Goal: Answer question/provide support

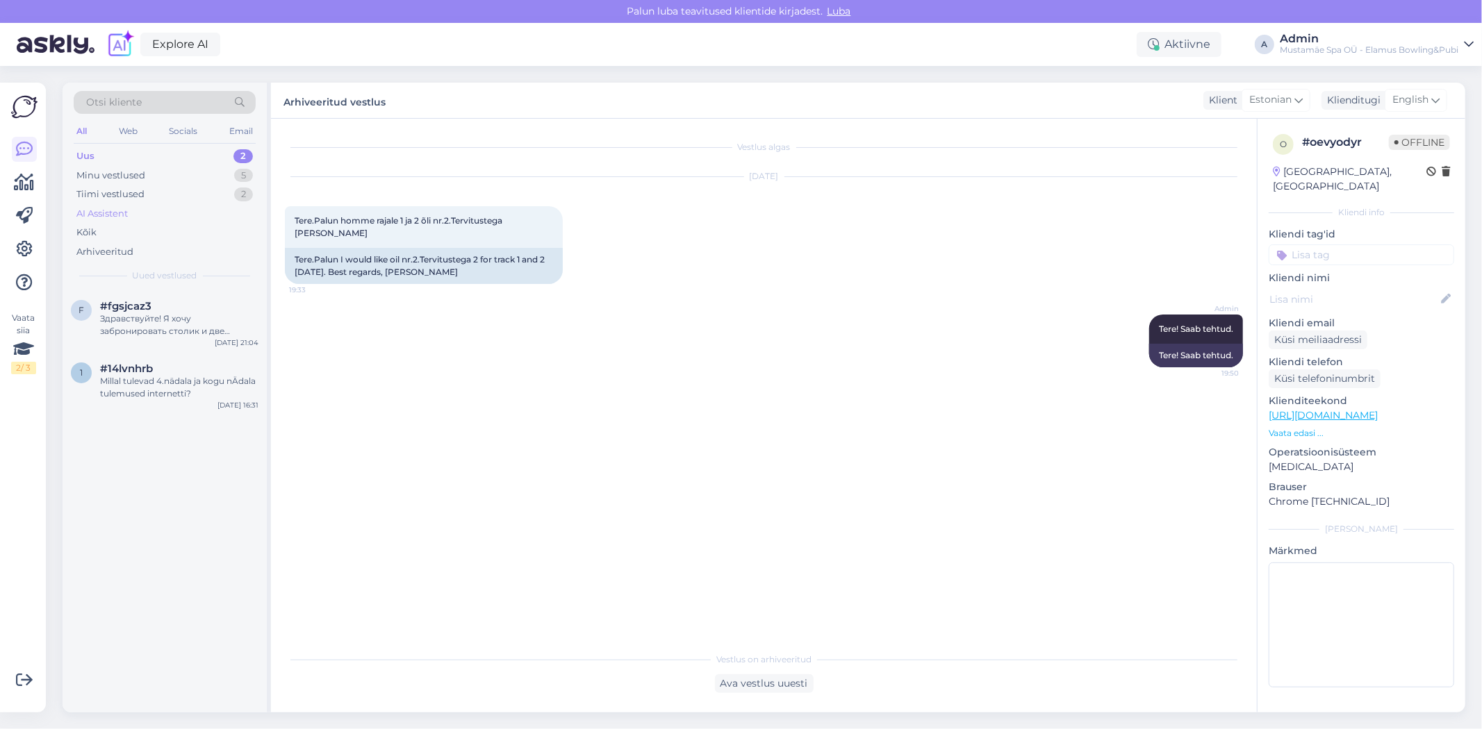
click at [148, 213] on div "AI Assistent" at bounding box center [165, 213] width 182 height 19
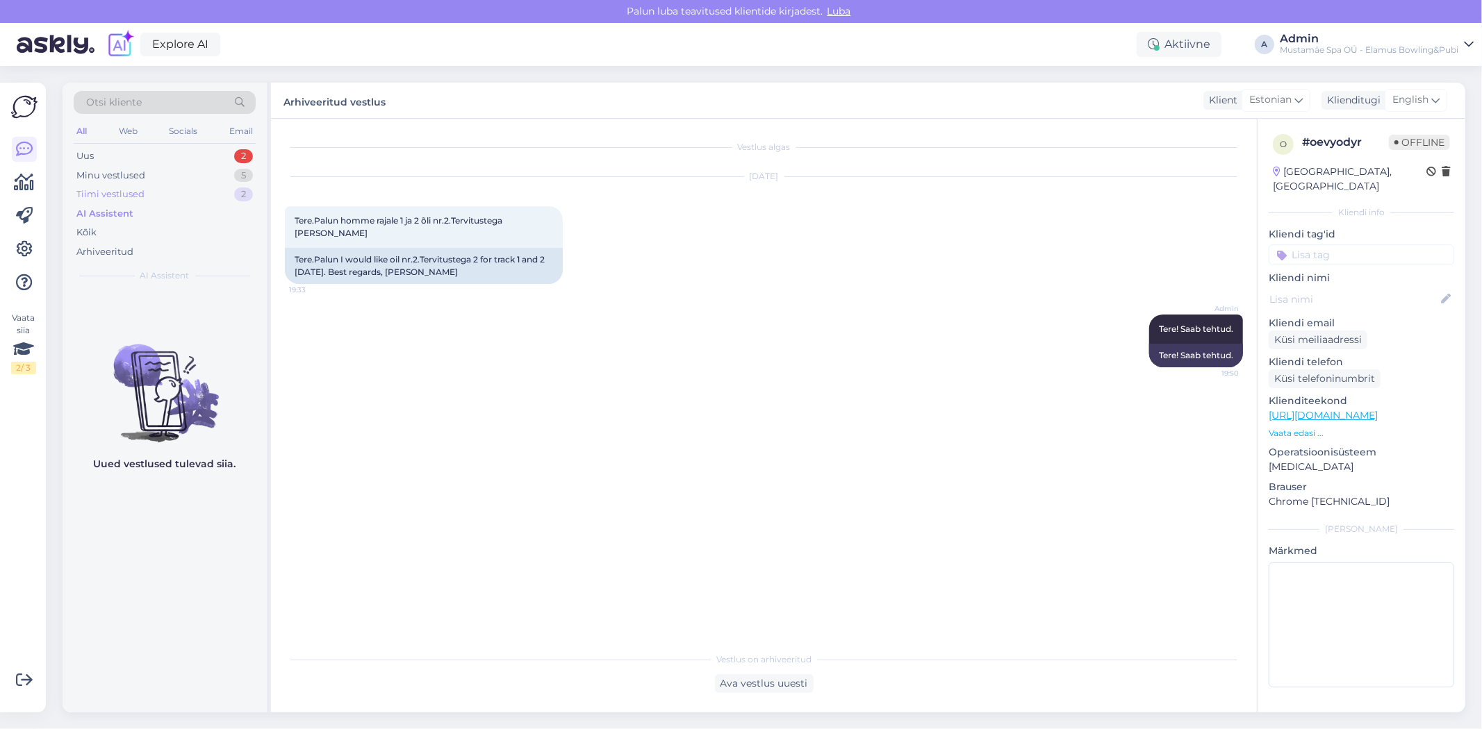
click at [151, 196] on div "Tiimi vestlused 2" at bounding box center [165, 194] width 182 height 19
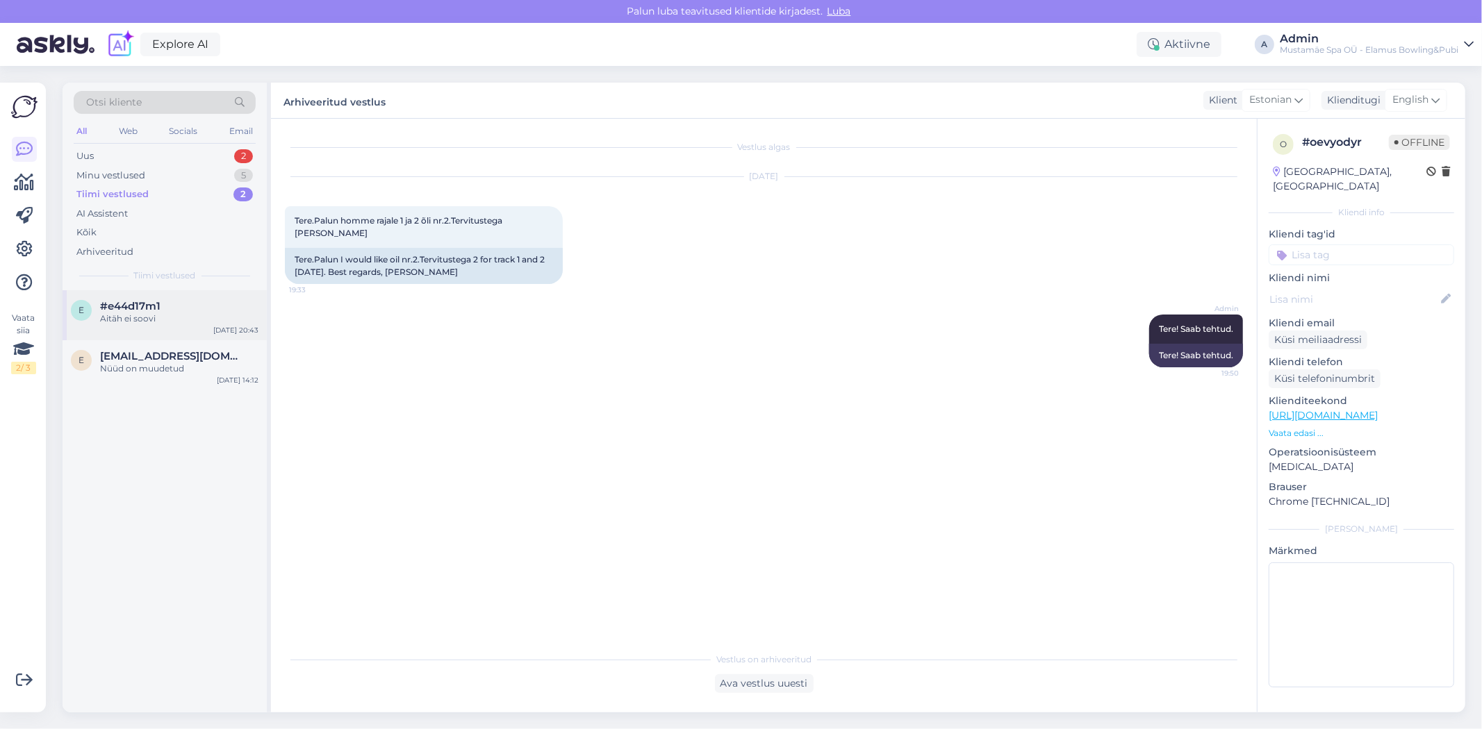
click at [144, 326] on div "e #e44d17m1 Aitäh ei soovi [DATE] 20:43" at bounding box center [165, 315] width 204 height 50
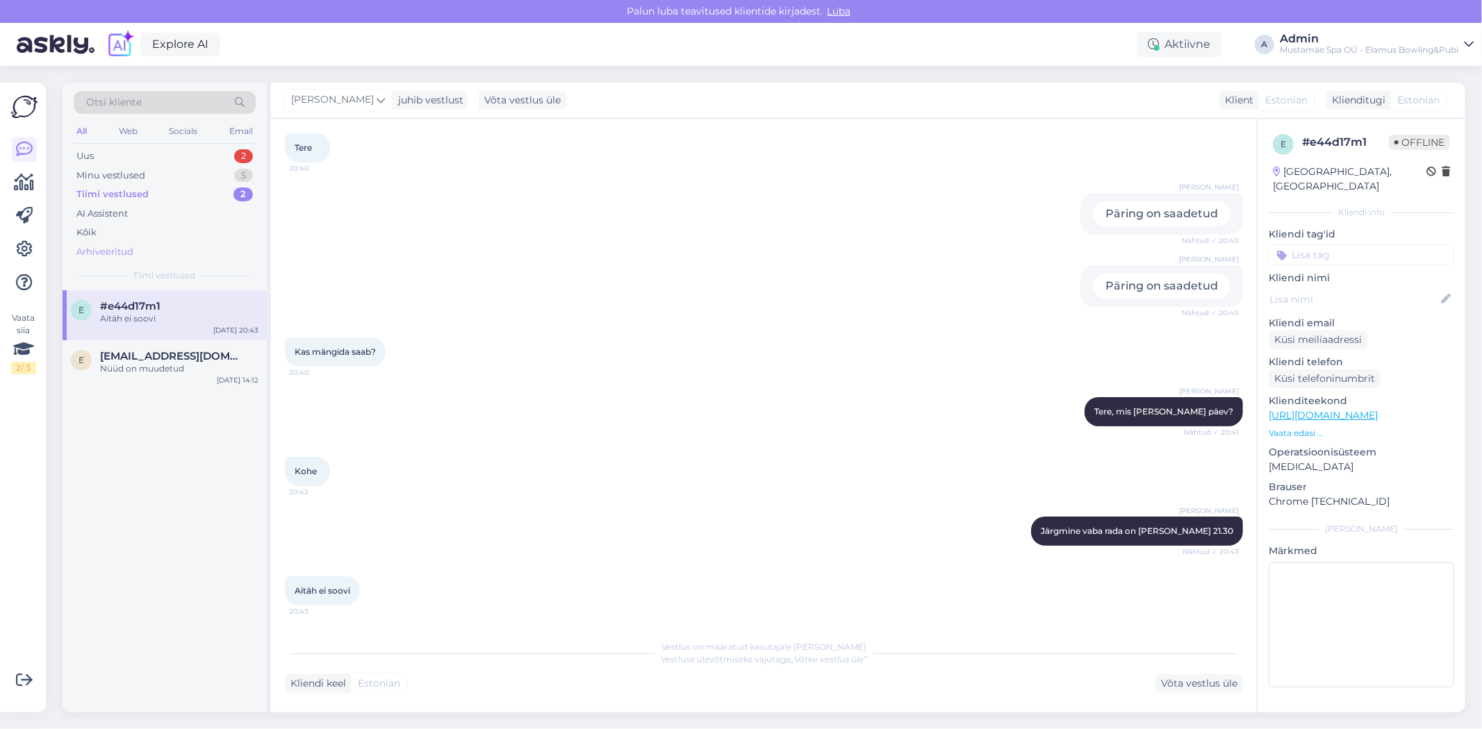
click at [114, 246] on div "Arhiveeritud" at bounding box center [104, 252] width 57 height 14
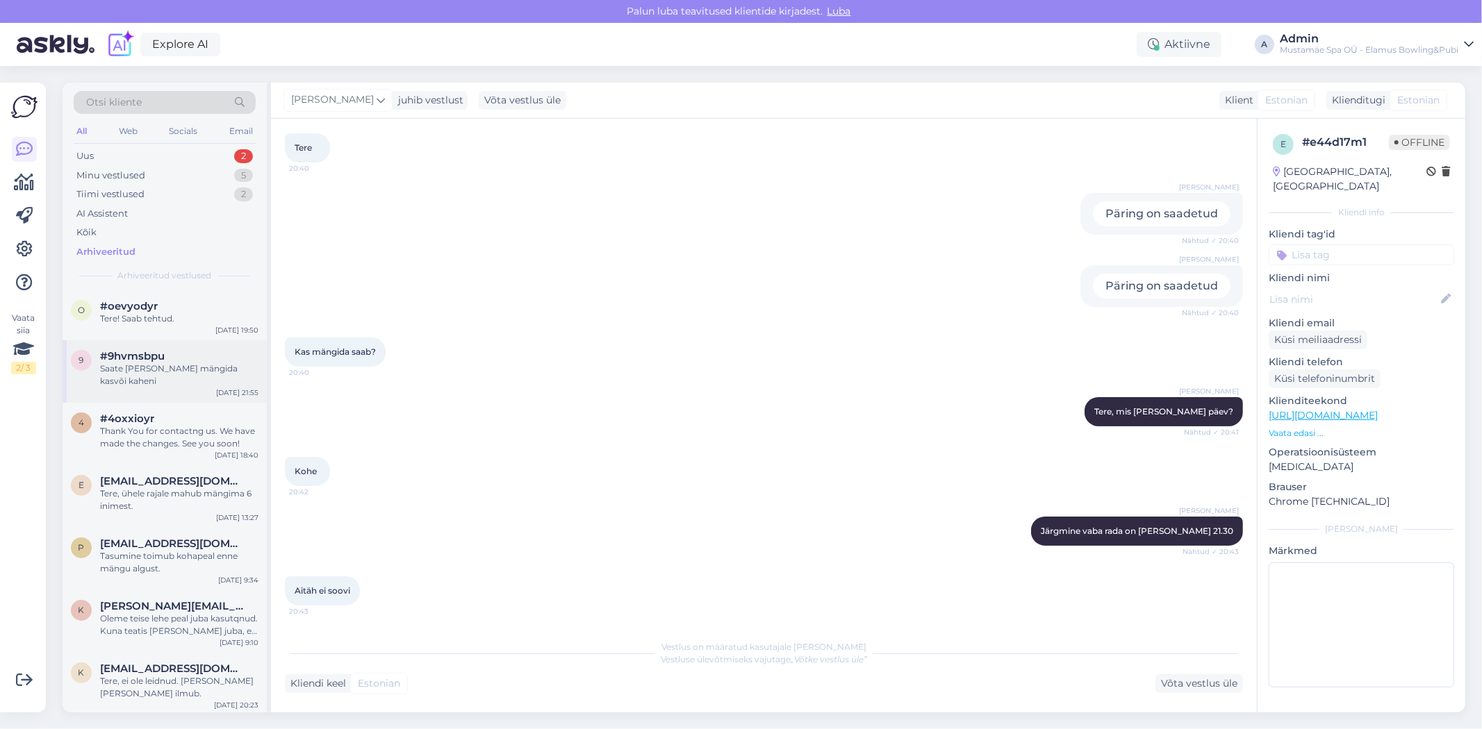
click at [202, 383] on div "9 #9hvmsbpu Saate [PERSON_NAME] mängida kasvõi kaheni [DATE] 21:55" at bounding box center [165, 371] width 204 height 63
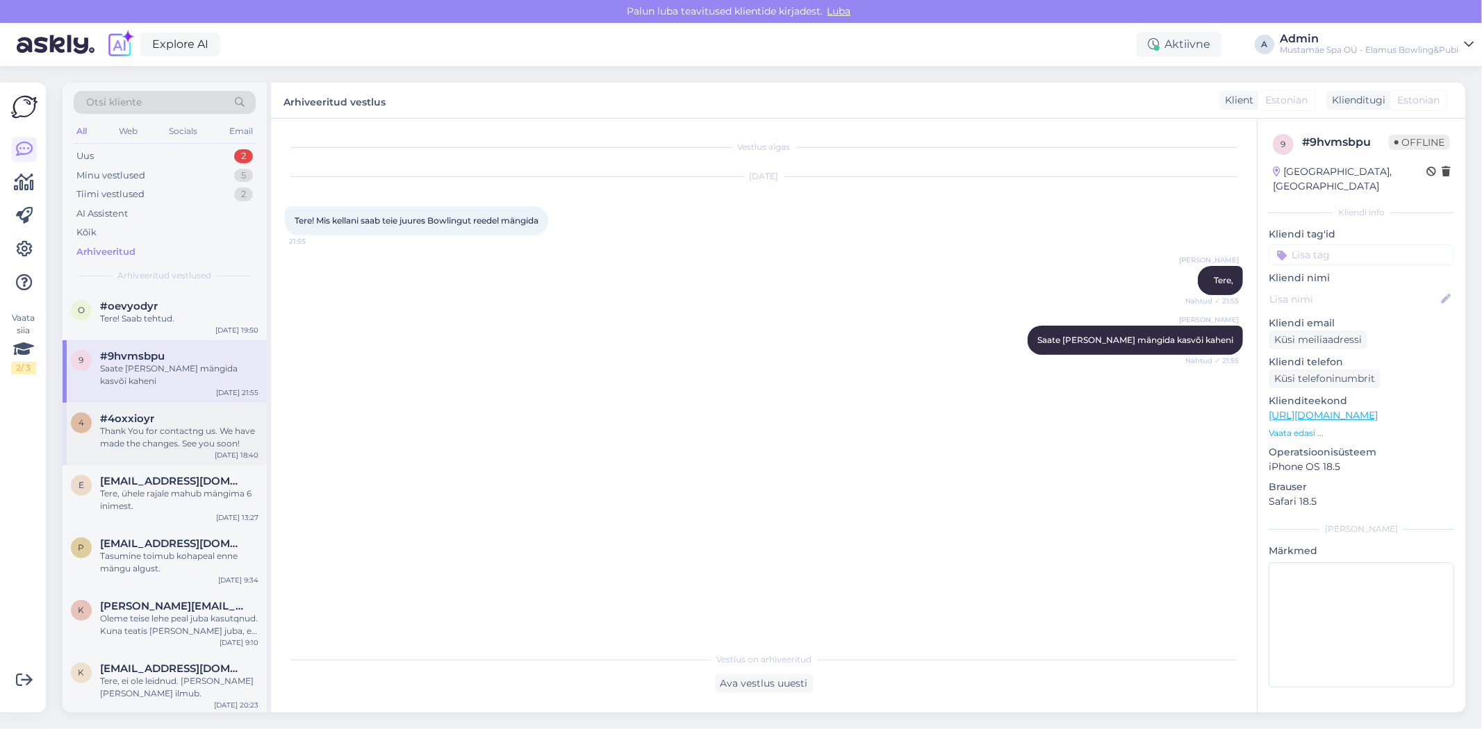
click at [198, 425] on div "Thank You for contactng us. We have made the changes. See you soon!" at bounding box center [179, 437] width 158 height 25
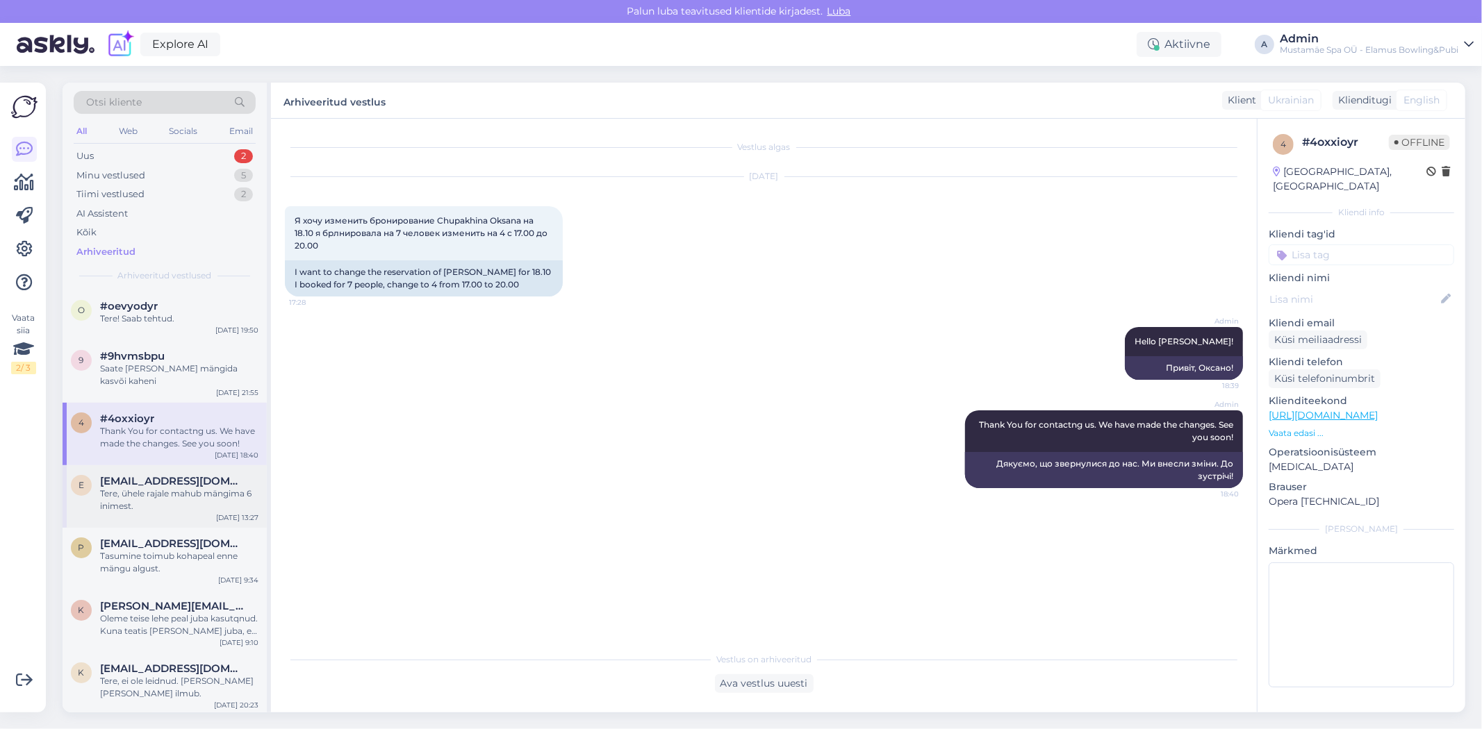
drag, startPoint x: 190, startPoint y: 476, endPoint x: 189, endPoint y: 483, distance: 7.0
click at [189, 488] on div "Tere, ühele rajale mahub mängima 6 inimest." at bounding box center [179, 500] width 158 height 25
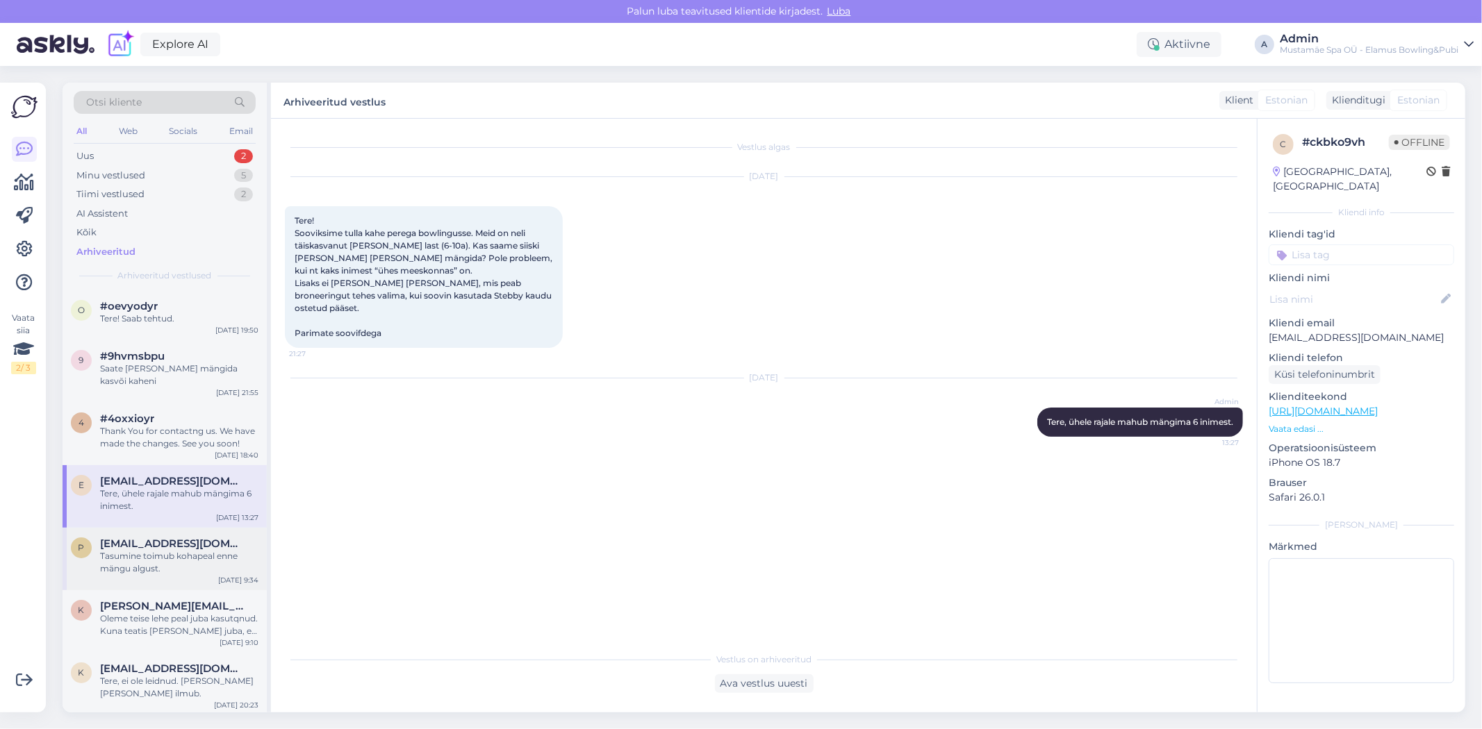
scroll to position [77, 0]
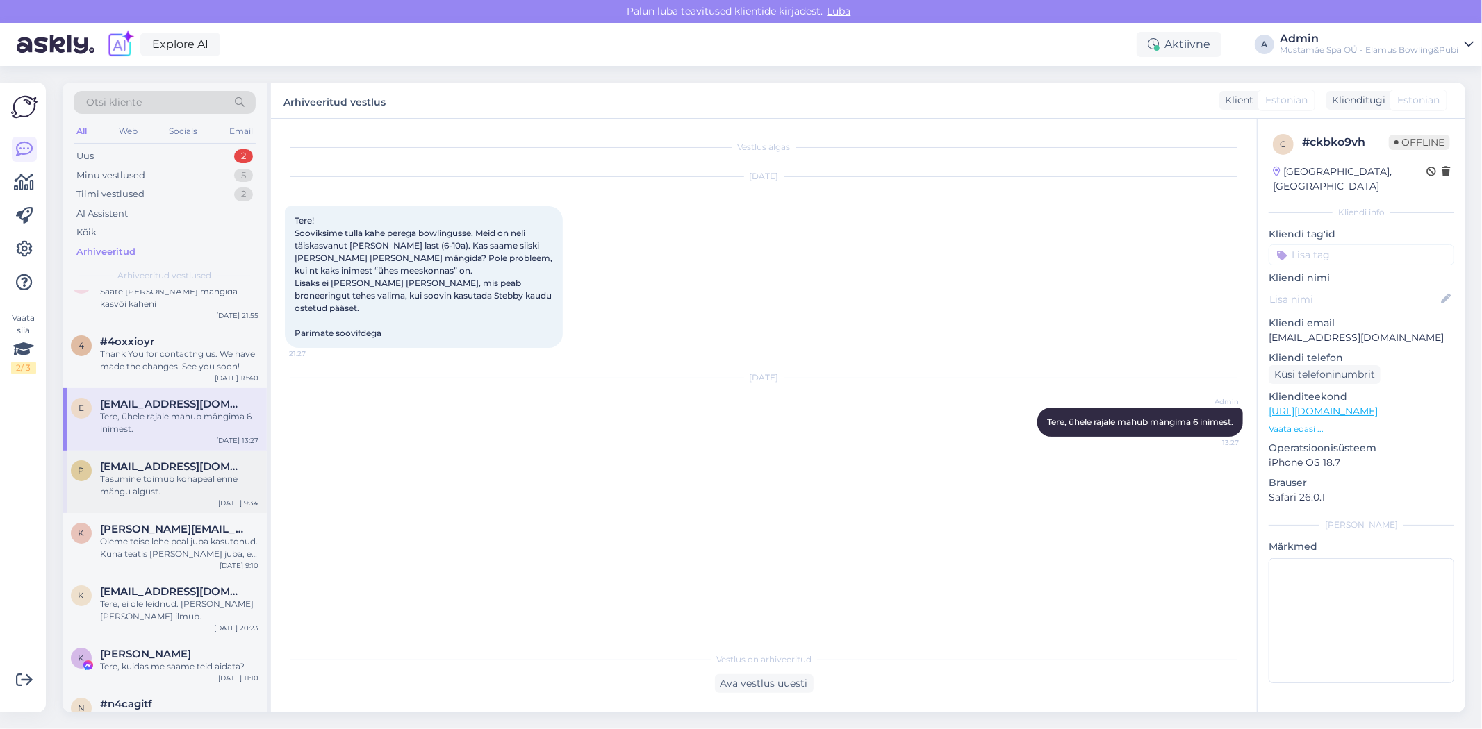
click at [183, 485] on div "p [EMAIL_ADDRESS][DOMAIN_NAME] Tasumine toimub kohapeal enne mängu algust. [DAT…" at bounding box center [165, 482] width 204 height 63
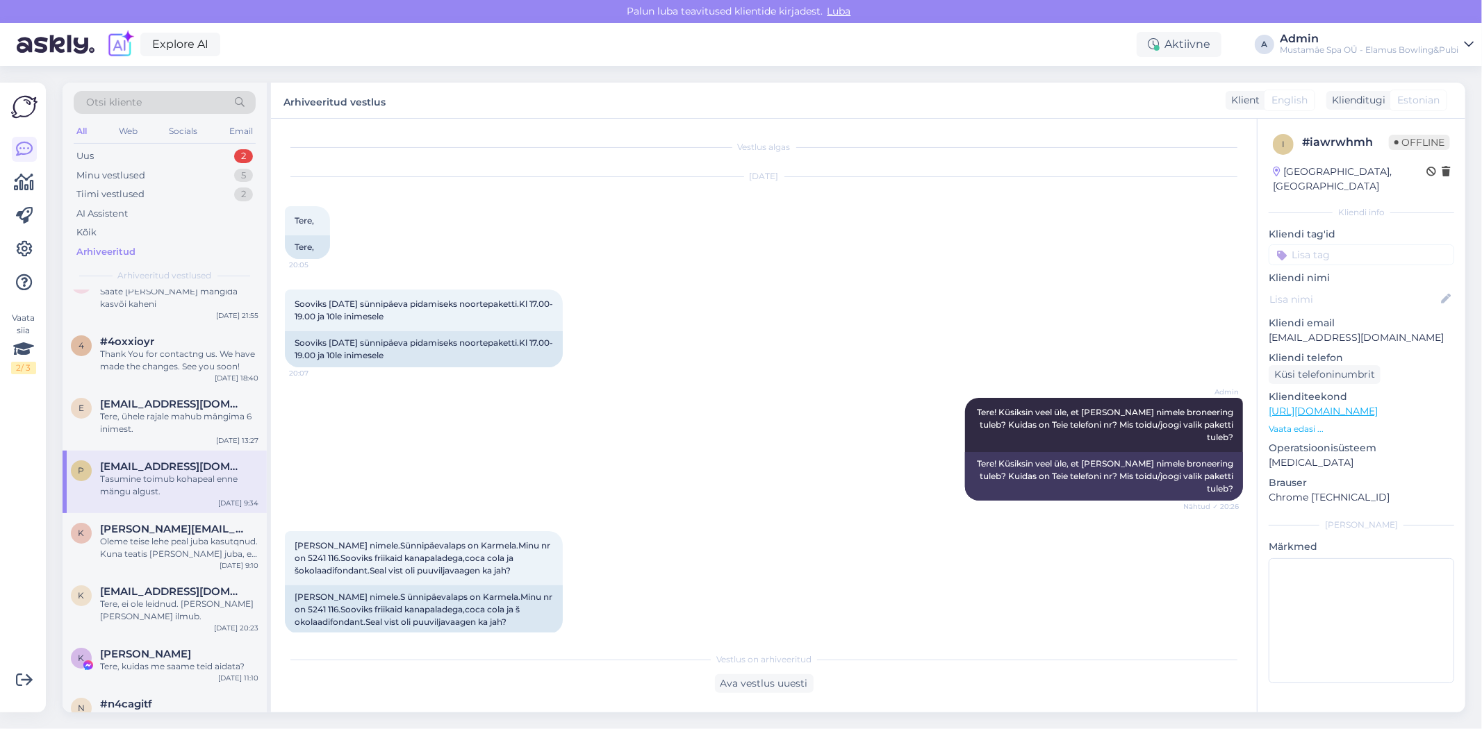
scroll to position [428, 0]
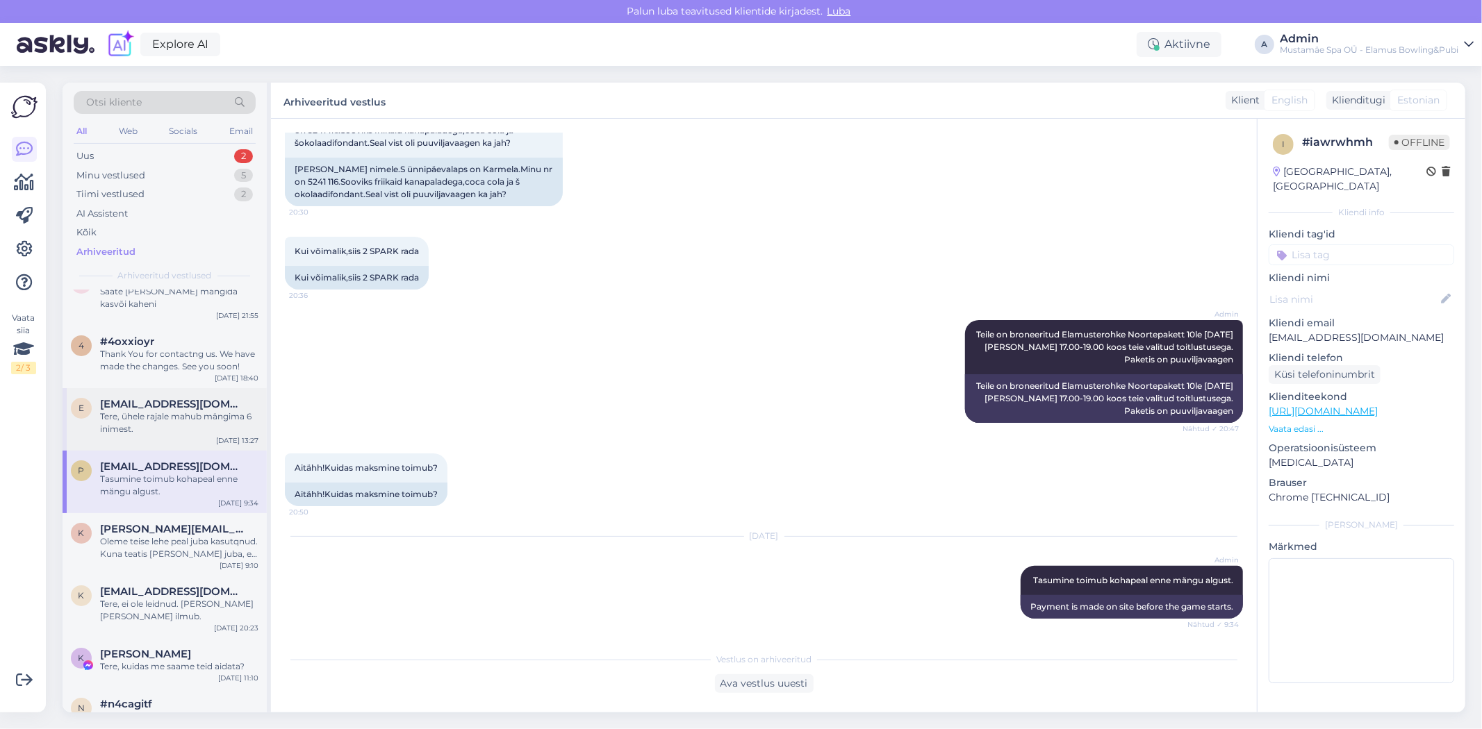
click at [183, 434] on div "e [EMAIL_ADDRESS][DOMAIN_NAME] Tere, ühele rajale mahub mängima 6 inimest. [DAT…" at bounding box center [165, 419] width 204 height 63
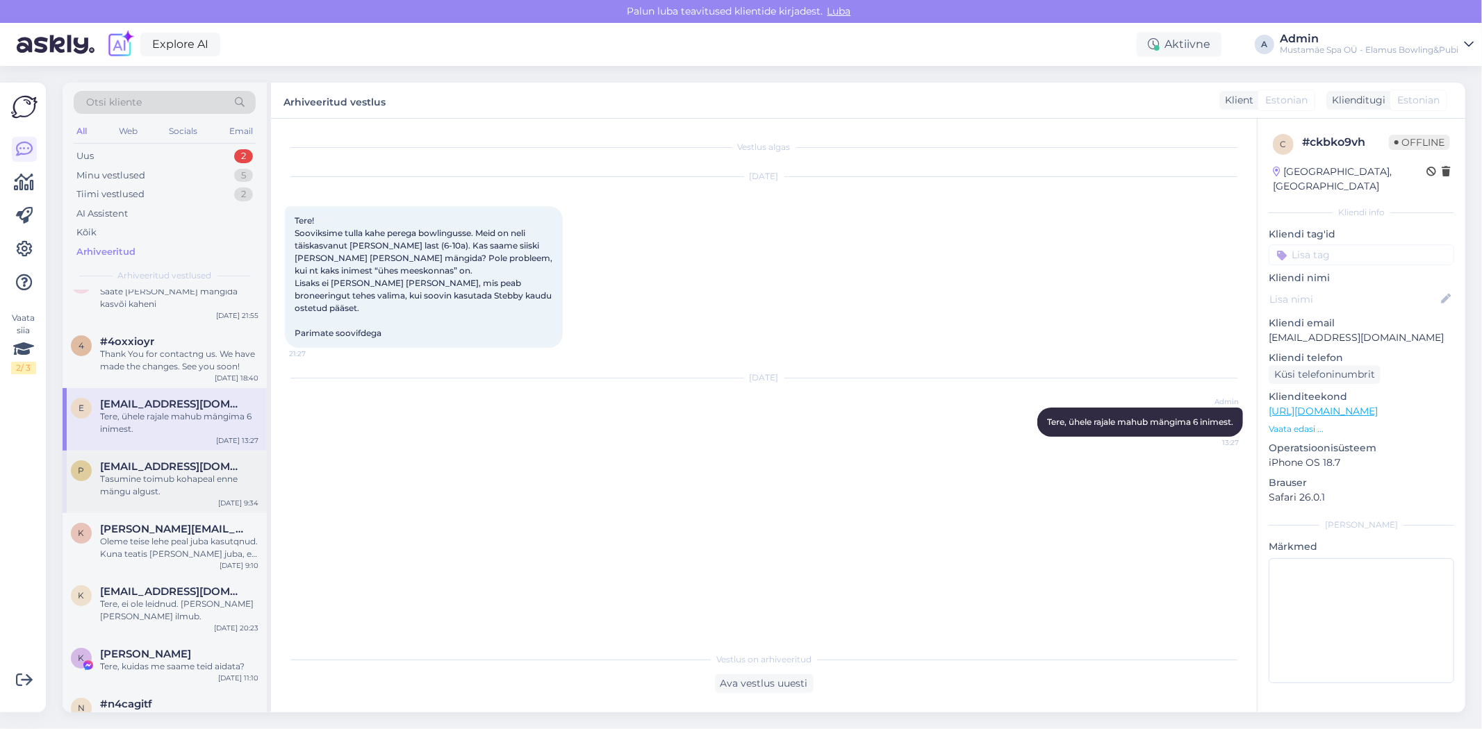
click at [183, 461] on span "[EMAIL_ADDRESS][DOMAIN_NAME]" at bounding box center [172, 467] width 144 height 13
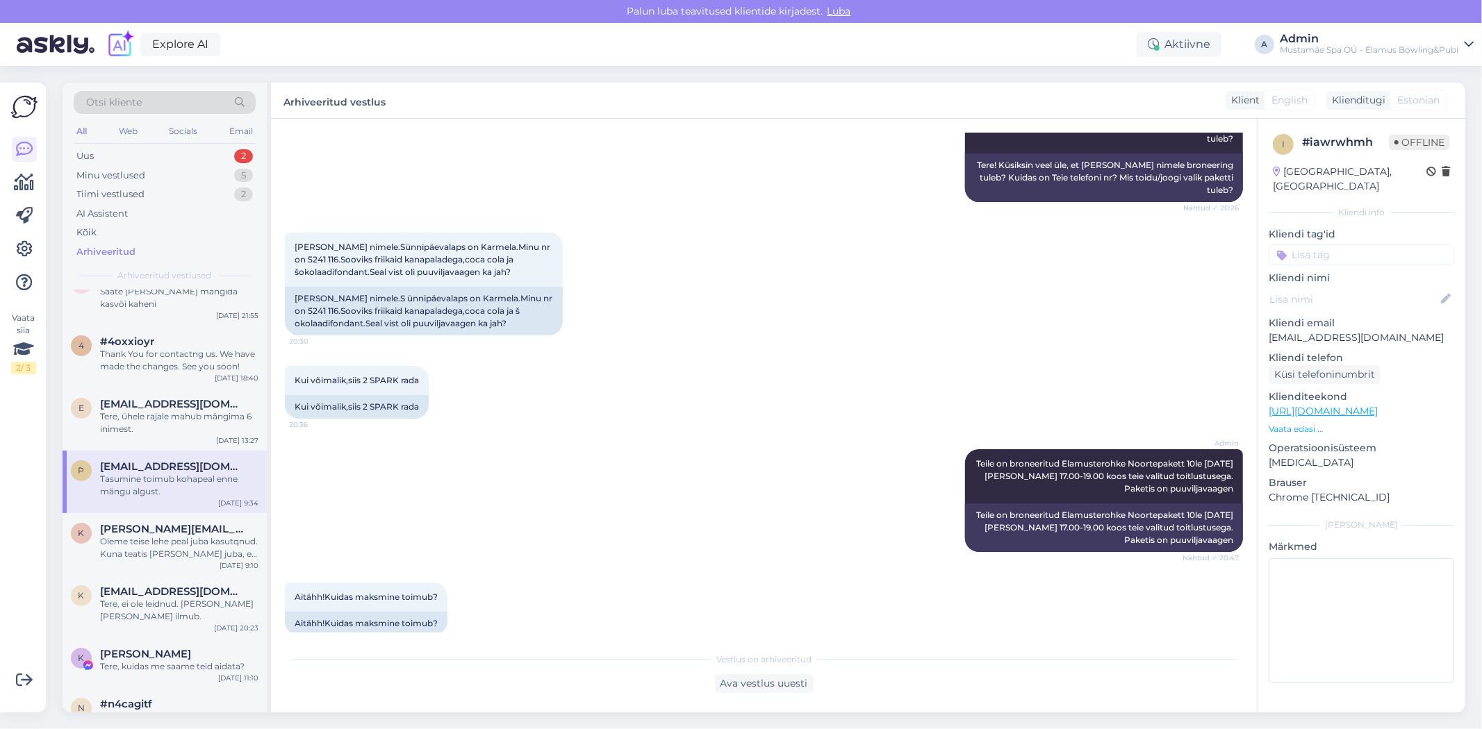
scroll to position [351, 0]
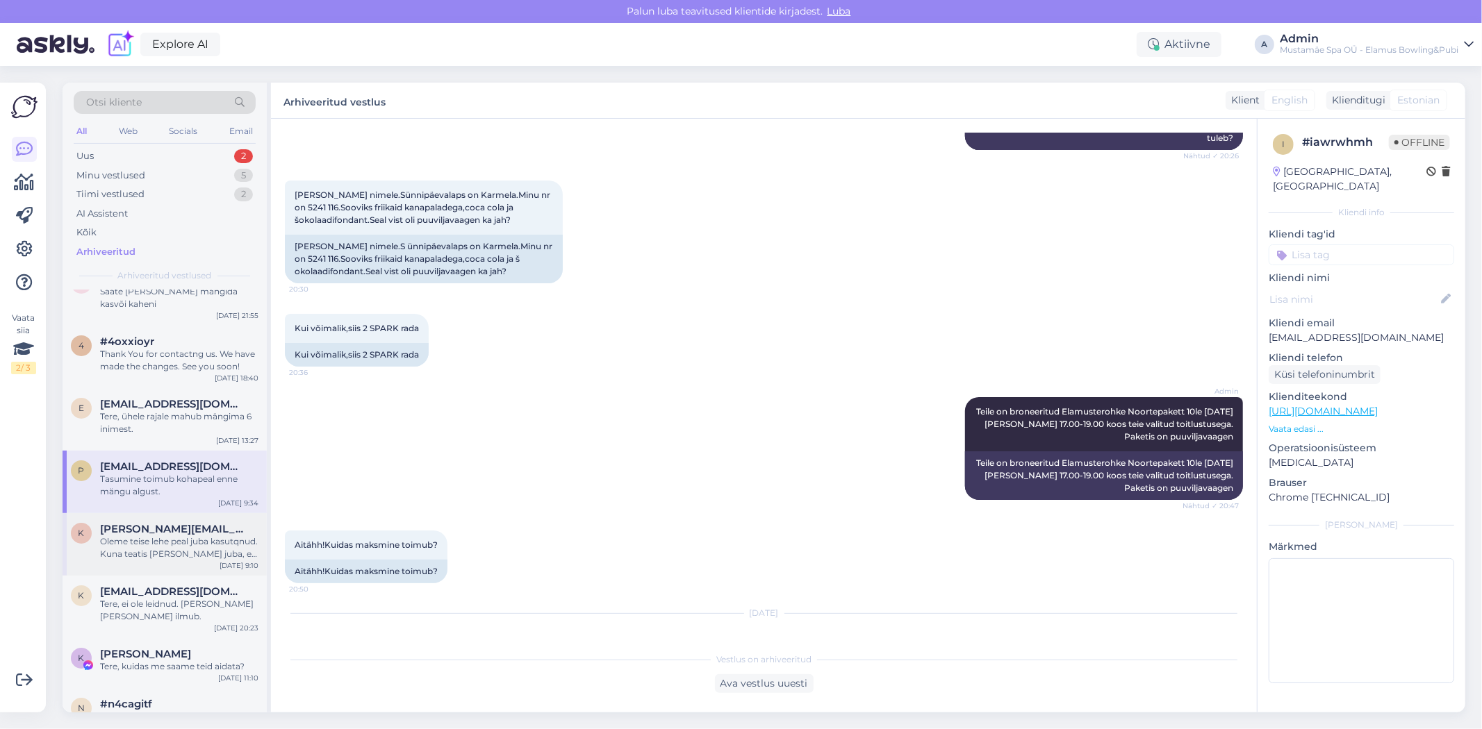
click at [147, 551] on div "k [PERSON_NAME][EMAIL_ADDRESS][DOMAIN_NAME] Oleme teise lehe peal juba kasutqnu…" at bounding box center [165, 544] width 204 height 63
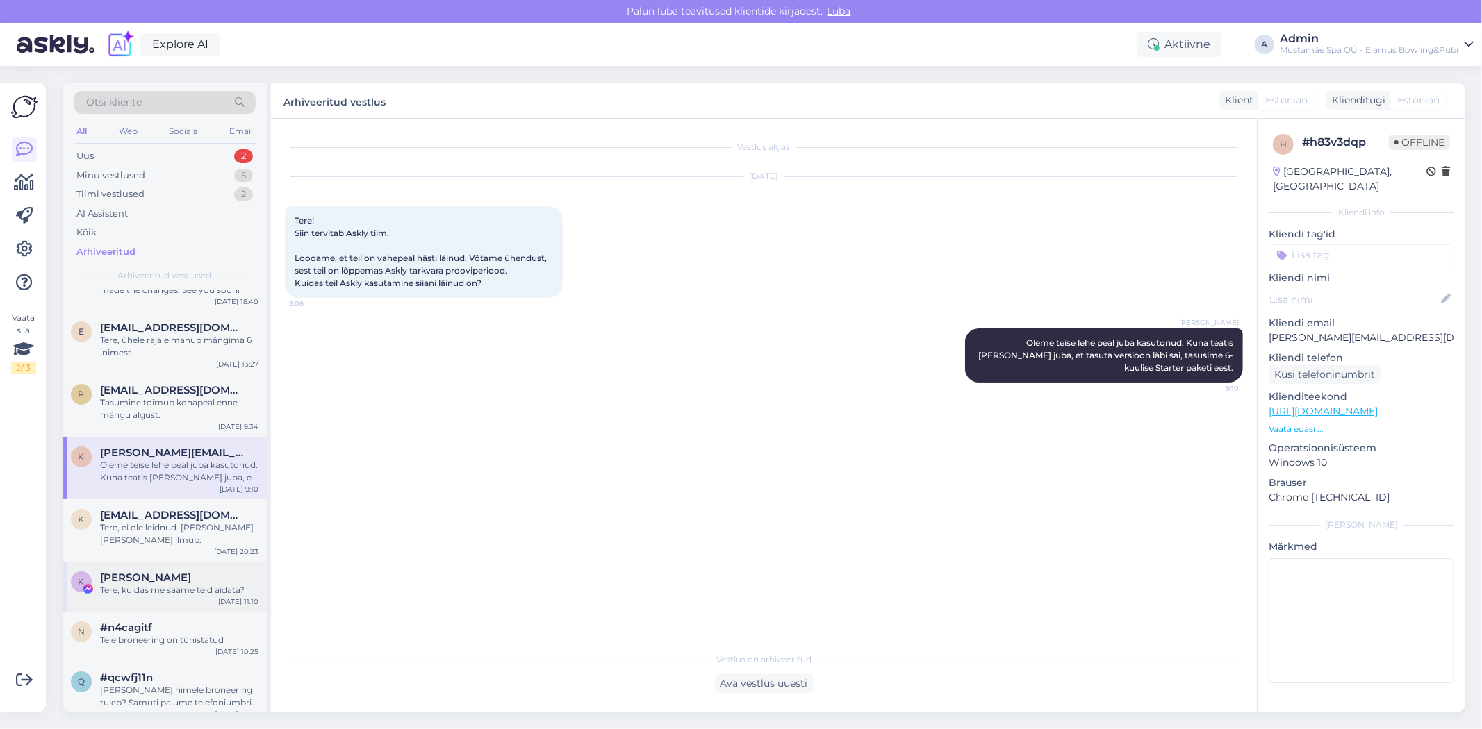
scroll to position [154, 0]
click at [199, 536] on div "k [EMAIL_ADDRESS][DOMAIN_NAME] Tere, ei ole leidnud. [PERSON_NAME] [PERSON_NAME…" at bounding box center [165, 530] width 204 height 63
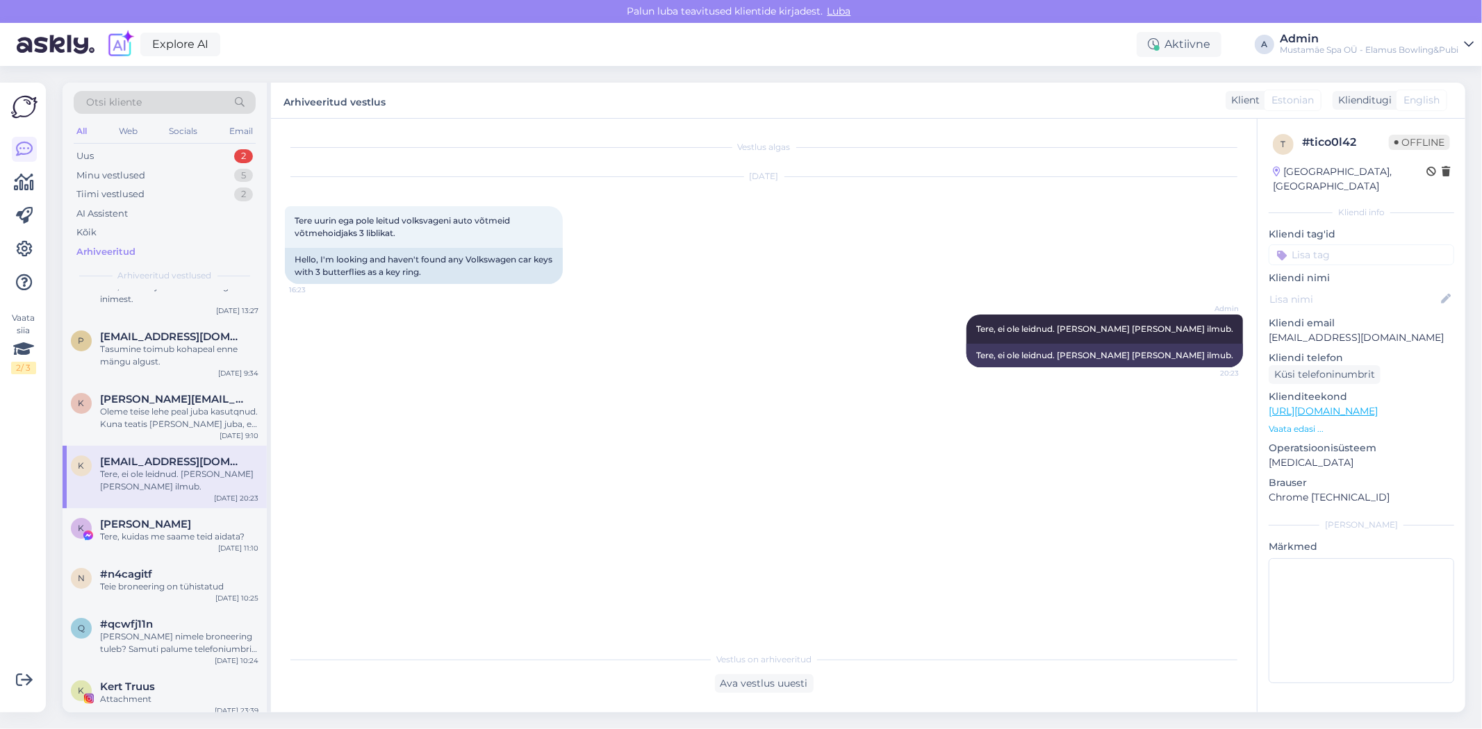
scroll to position [231, 0]
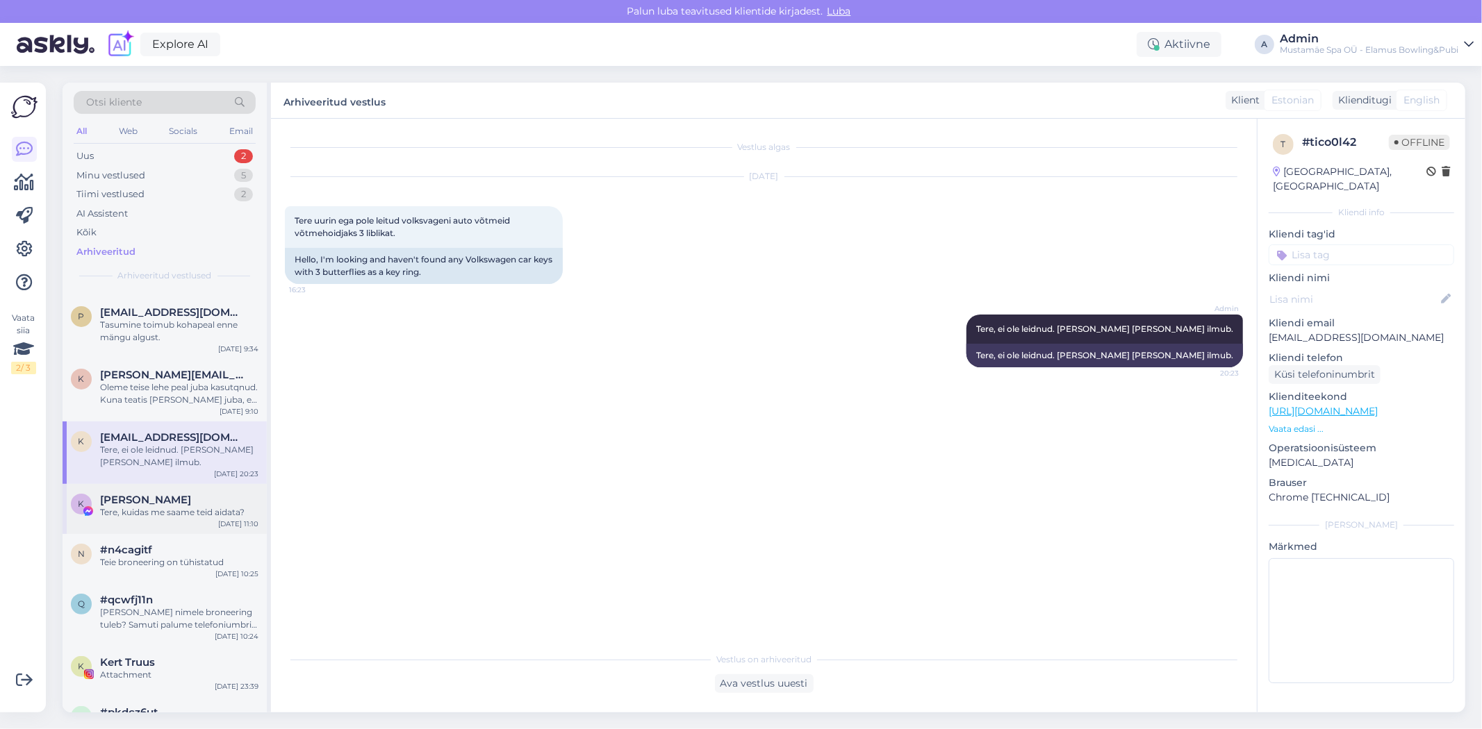
click at [205, 508] on div "K [PERSON_NAME] Tere, kuidas me saame teid aidata? [DATE] 11:10" at bounding box center [165, 509] width 204 height 50
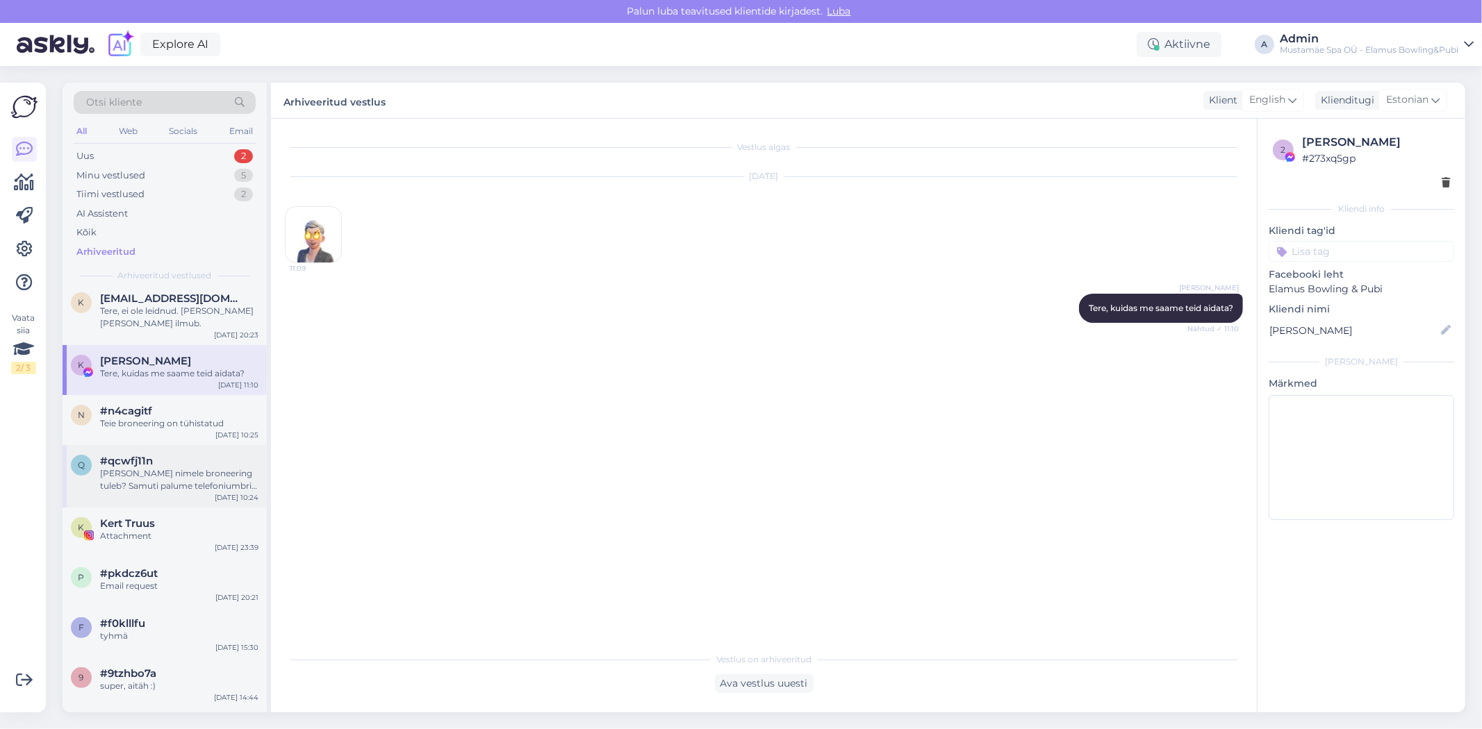
scroll to position [386, 0]
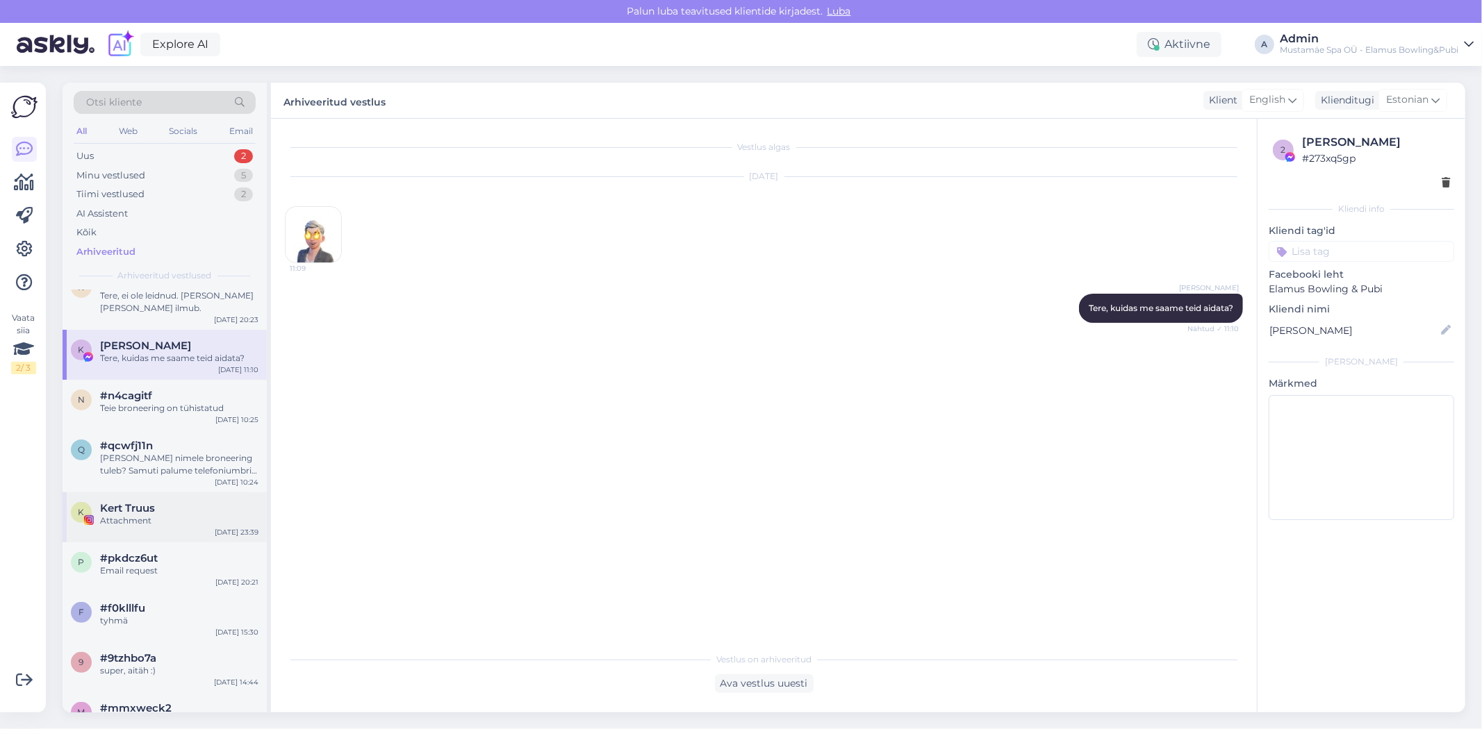
click at [169, 522] on div "K Kert Truus Attachment [DATE] 23:39" at bounding box center [165, 518] width 204 height 50
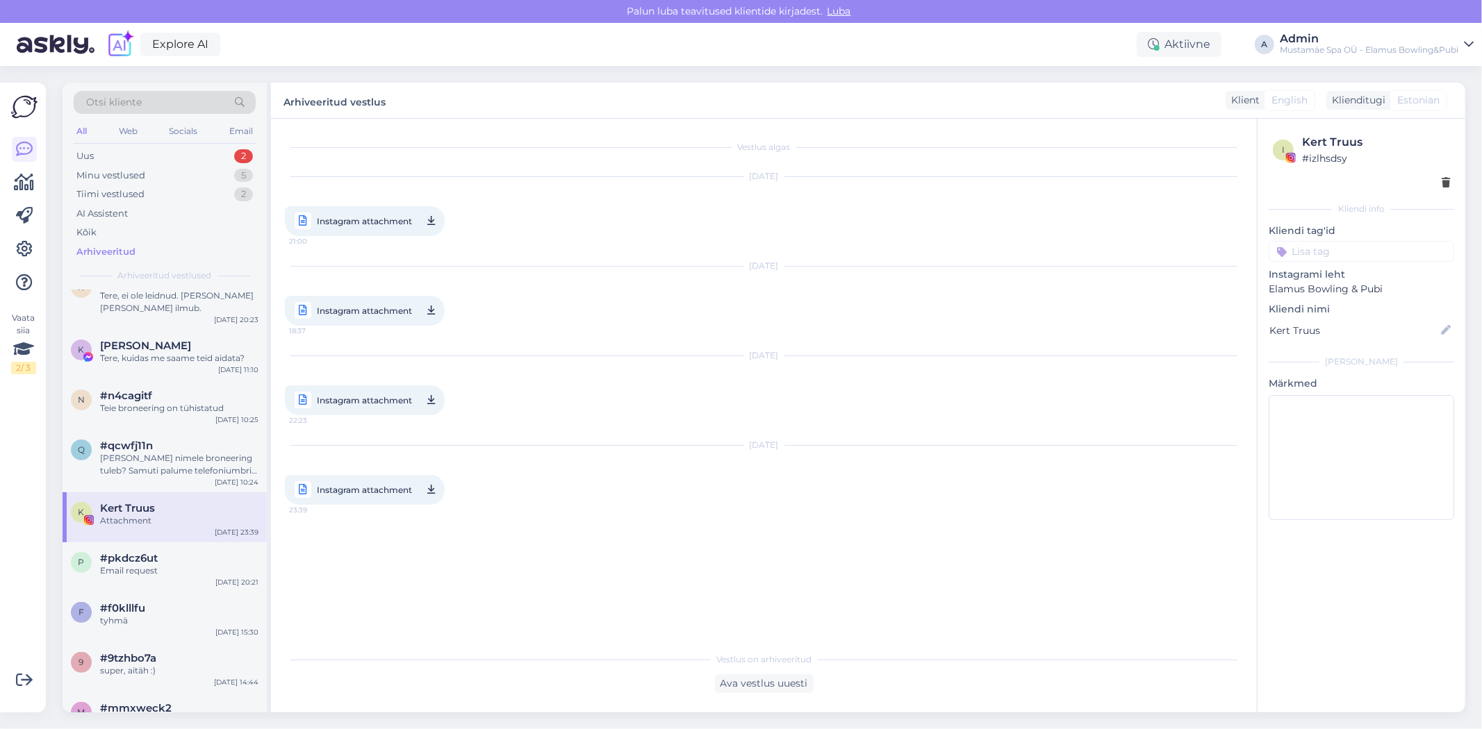
click at [375, 492] on span "Instagram attachment" at bounding box center [364, 489] width 95 height 17
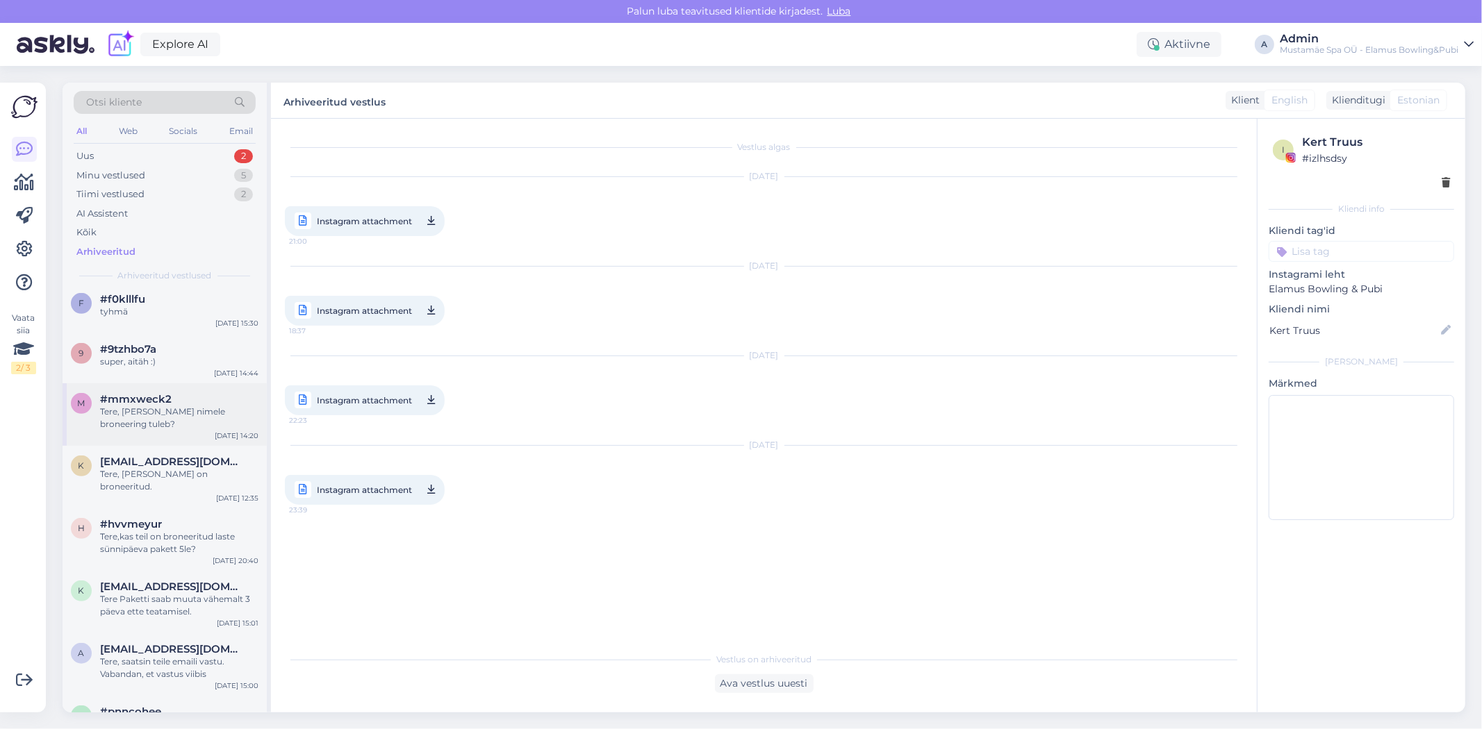
scroll to position [849, 0]
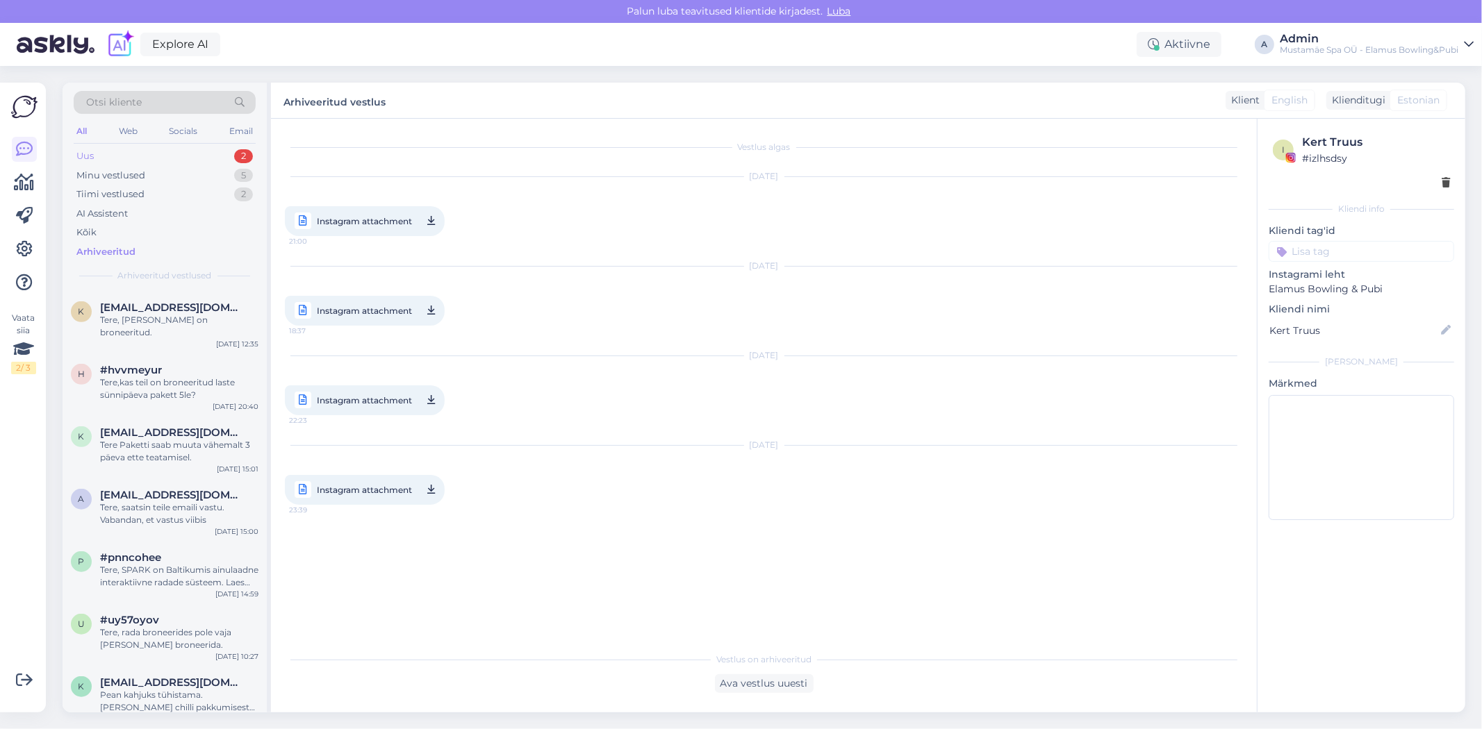
click at [105, 151] on div "Uus 2" at bounding box center [165, 156] width 182 height 19
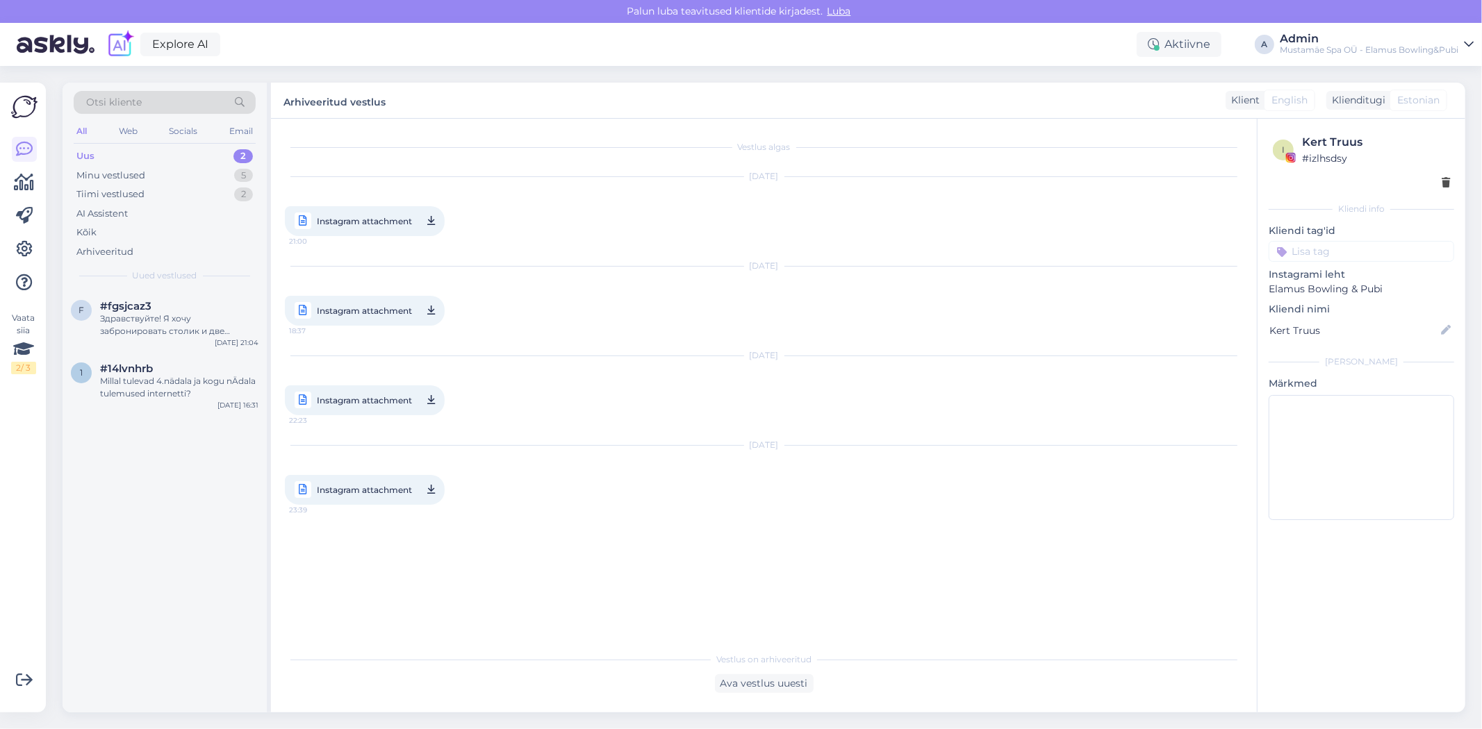
click at [179, 154] on div "Uus 2" at bounding box center [165, 156] width 182 height 19
click at [197, 324] on div "Здравствуйте! Я хочу забронировать столик и две дорожки на 1 ноября" at bounding box center [179, 325] width 158 height 25
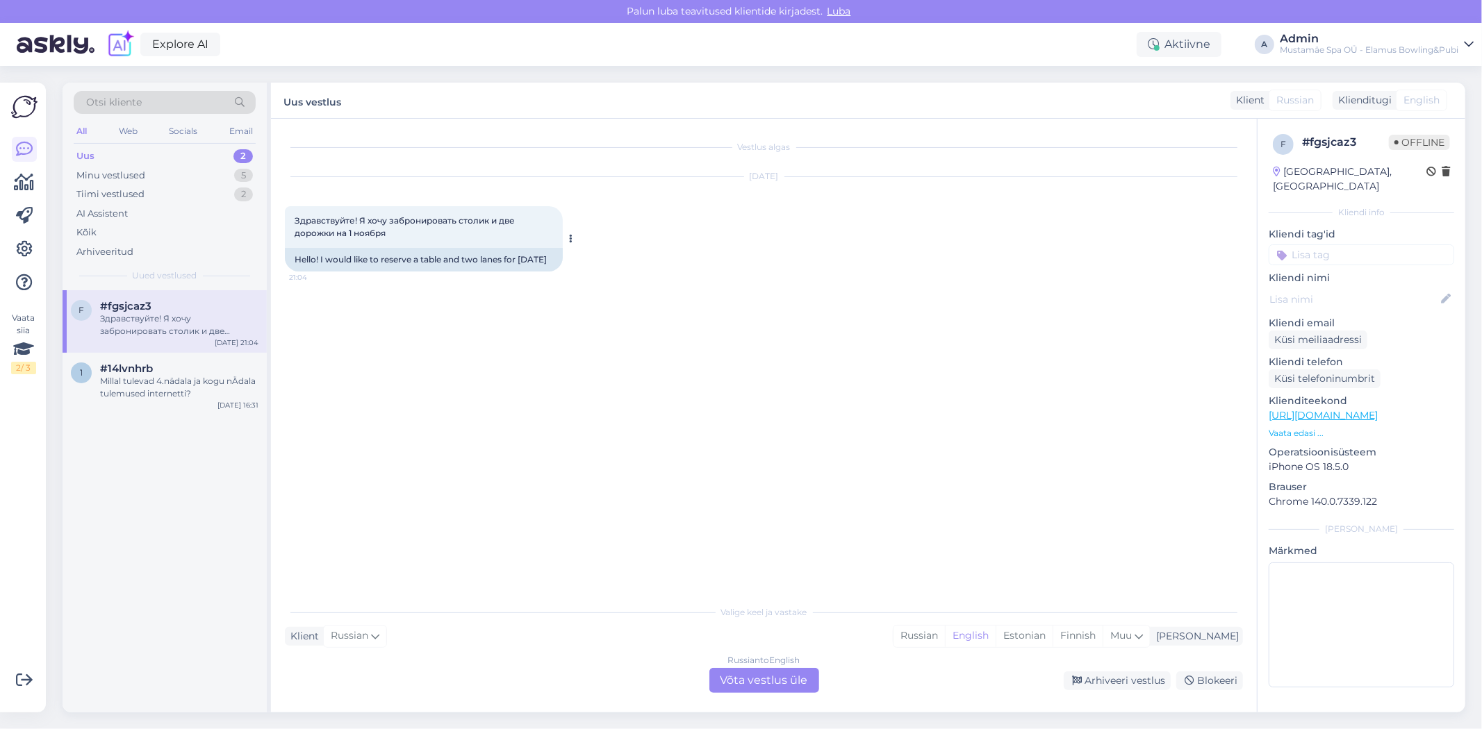
click at [397, 271] on div "Hello! I would like to reserve a table and two lanes for [DATE]" at bounding box center [424, 260] width 278 height 24
click at [764, 678] on div "Russian to English Võta vestlus üle" at bounding box center [764, 680] width 110 height 25
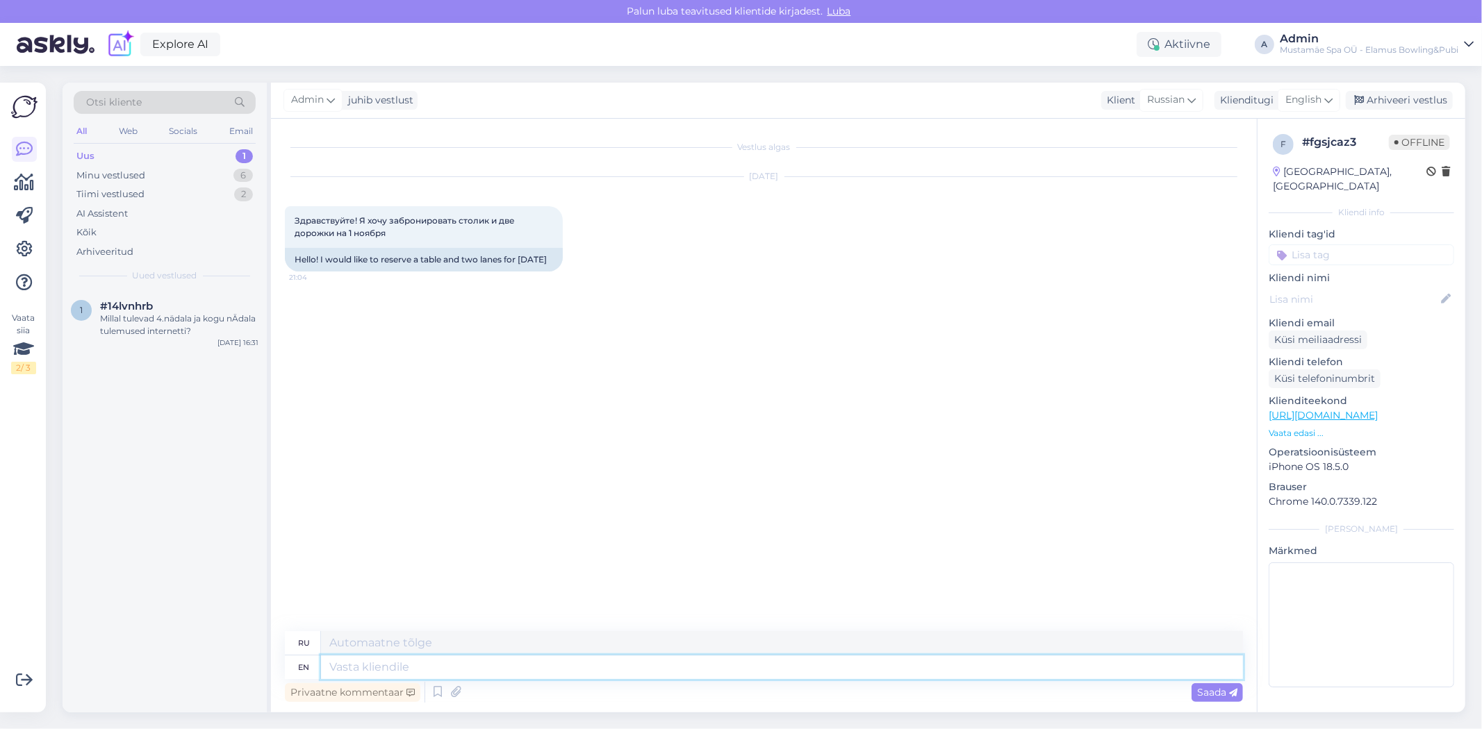
click at [378, 668] on textarea at bounding box center [782, 668] width 922 height 24
type textarea "Tere"
type textarea "Тере"
type textarea "Tere,"
type textarea "Тере,"
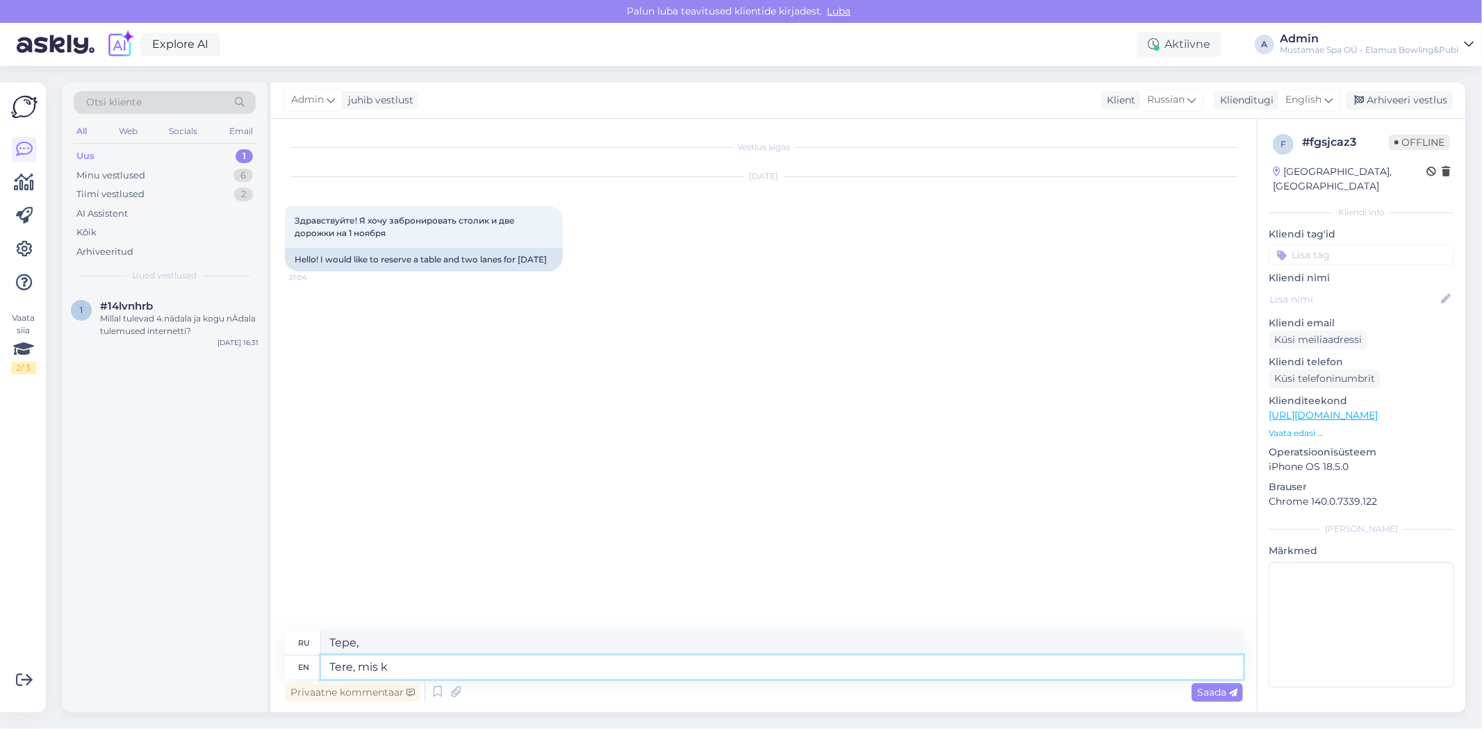
type textarea "Tere, mis ke"
type textarea "Tere, mis"
type textarea "Tere, mis [PERSON_NAME] t"
type textarea "Tere, mis [PERSON_NAME]"
type textarea "Tere, mis [PERSON_NAME] twe"
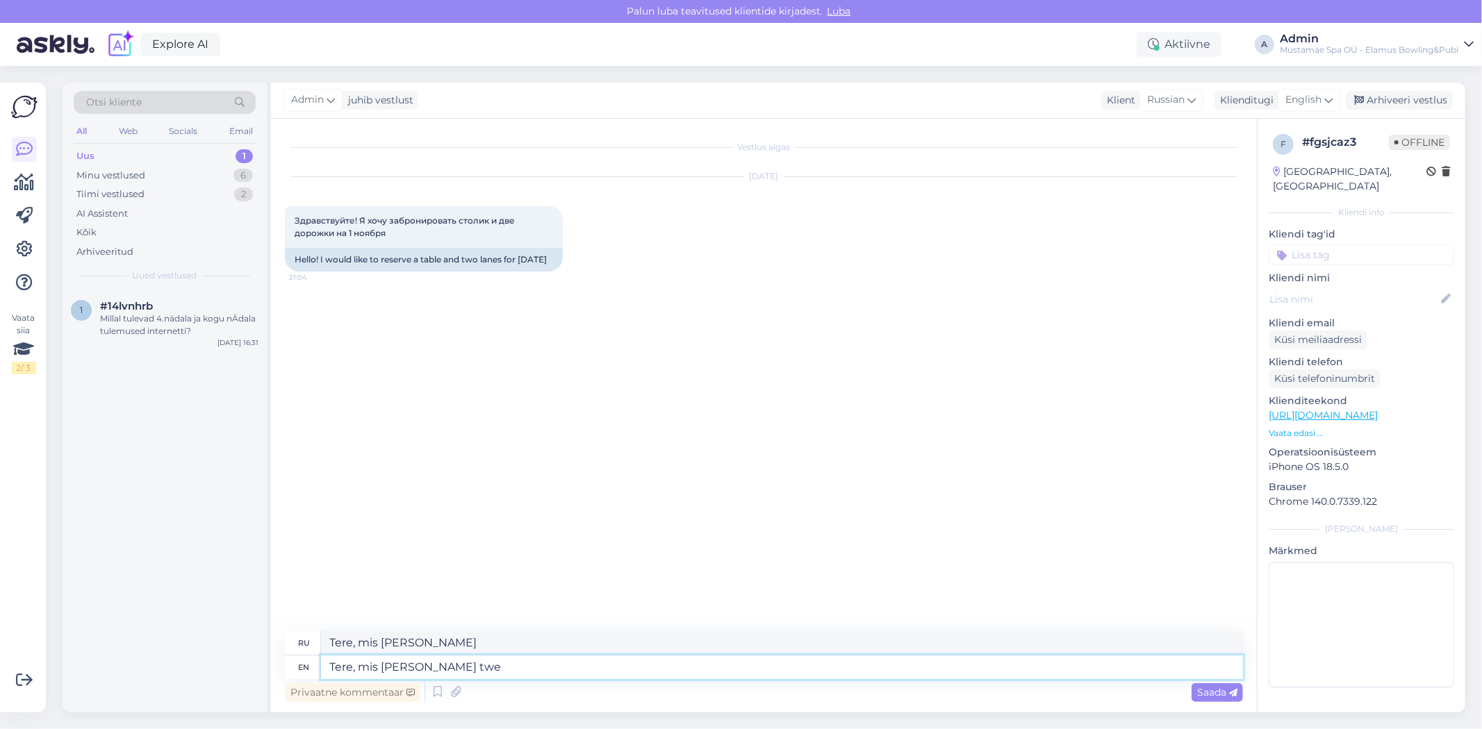
type textarea "Tere, mis [PERSON_NAME] twe"
type textarea "Tere, mis [PERSON_NAME] s"
type textarea "Tere, mis [PERSON_NAME]"
type textarea "Tere, mis [PERSON_NAME] soovite"
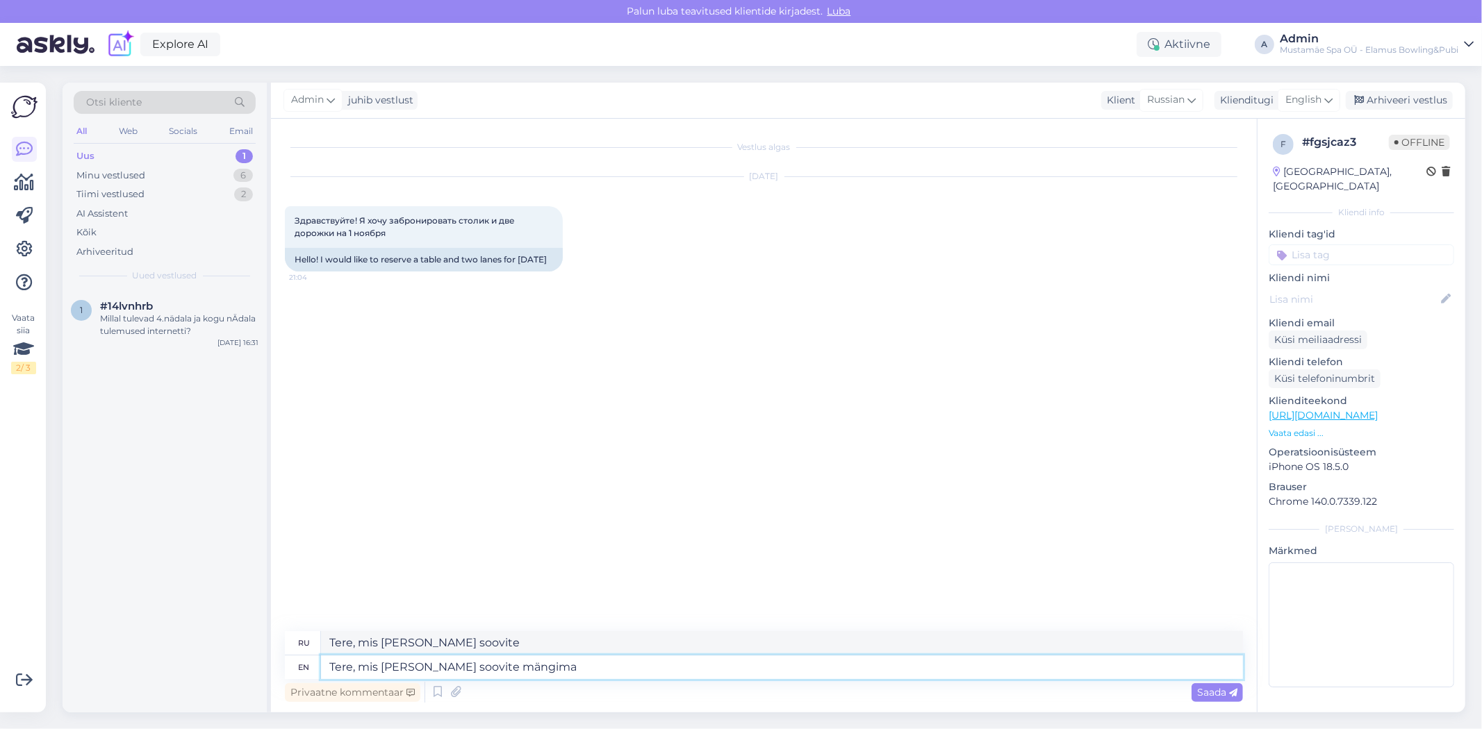
type textarea "Tere, mis [PERSON_NAME] soovite mängima t"
type textarea "Вот, пожалуйста, мой совет"
type textarea "Tere, mis [PERSON_NAME] soovite mängima tulla?"
type textarea "Что вы можете сказать по этому поводу?"
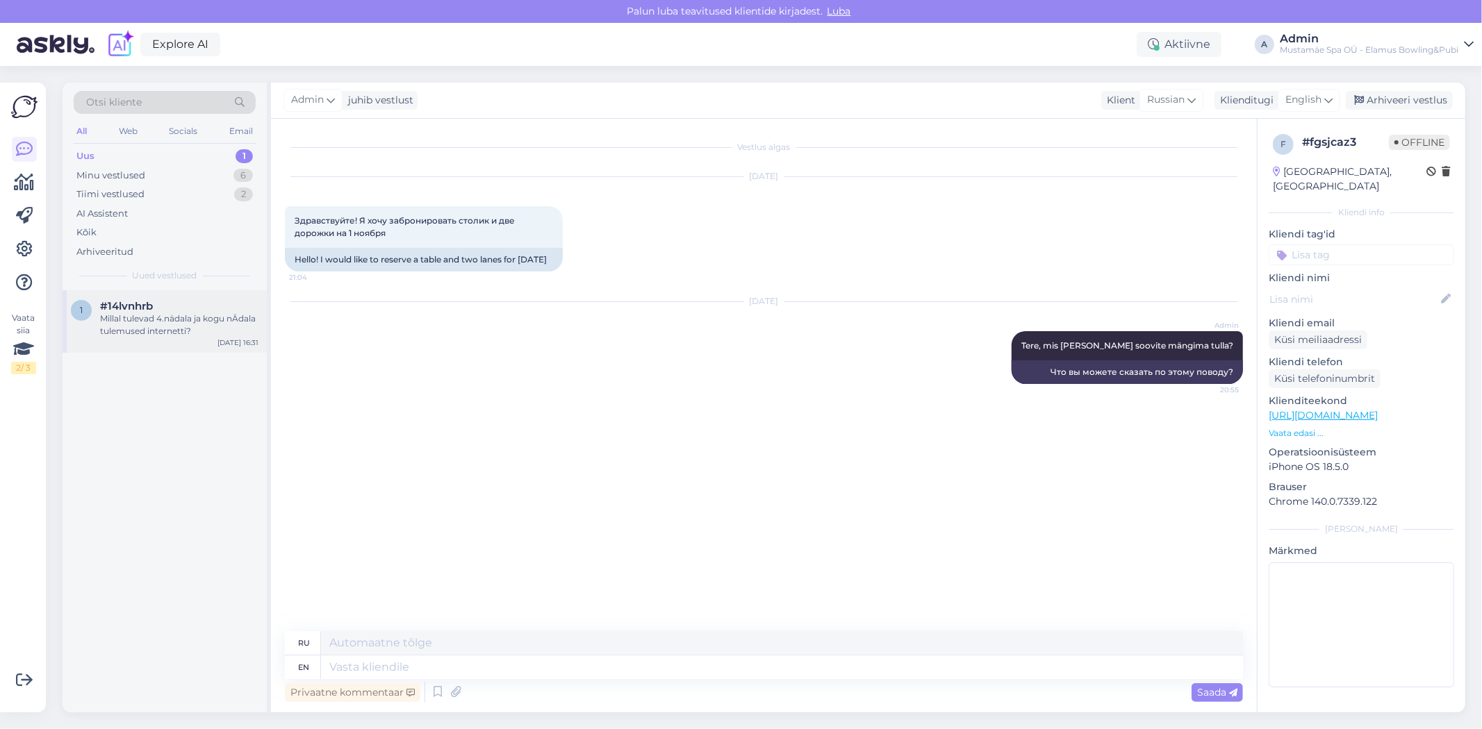
click at [188, 313] on div "Millal tulevad 4.nädala ja kogu nÄdala tulemused internetti?" at bounding box center [179, 325] width 158 height 25
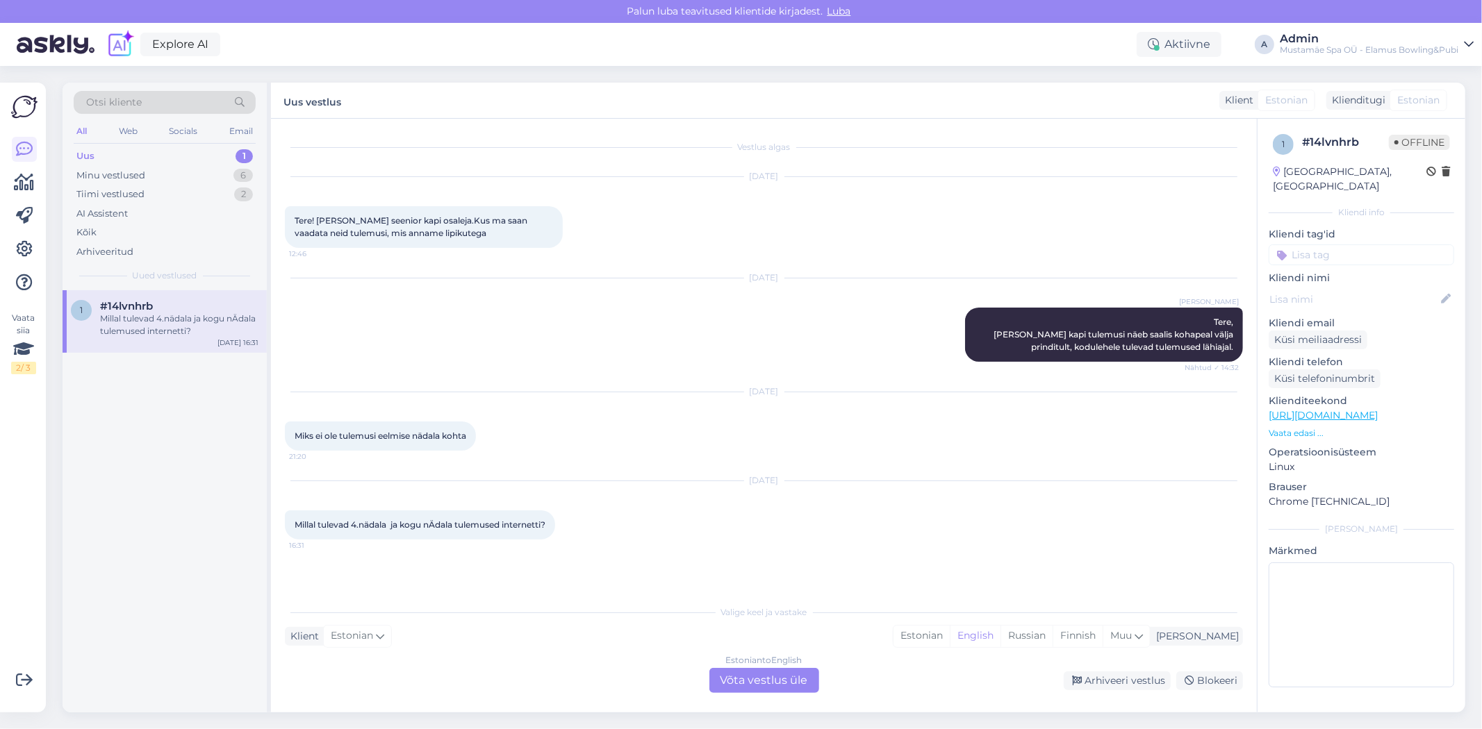
click at [1093, 670] on div "Estonian to English Võta vestlus üle Arhiveeri vestlus Blokeeri" at bounding box center [764, 680] width 958 height 25
click at [1107, 679] on div "Arhiveeri vestlus" at bounding box center [1117, 681] width 107 height 19
